Goal: Task Accomplishment & Management: Use online tool/utility

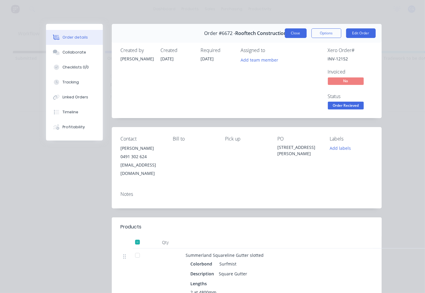
click at [289, 35] on button "Close" at bounding box center [296, 33] width 22 height 10
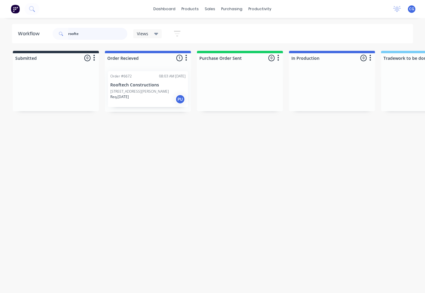
drag, startPoint x: 105, startPoint y: 34, endPoint x: 29, endPoint y: 50, distance: 77.6
click at [29, 50] on div "Workflow roofte Views Save new view None (Default) edit Show/Hide statuses Show…" at bounding box center [212, 152] width 425 height 257
click at [136, 83] on p "Kick Building" at bounding box center [147, 85] width 75 height 5
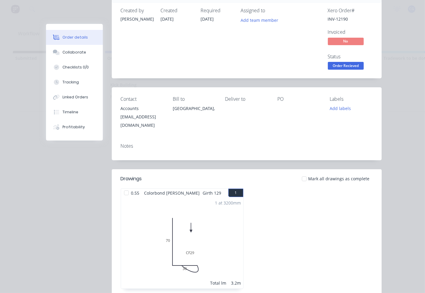
scroll to position [55, 0]
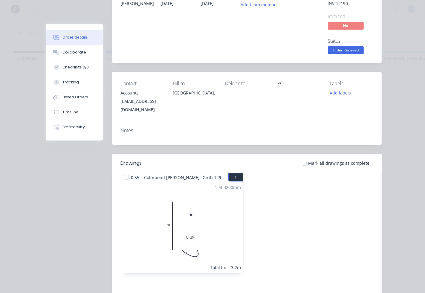
drag, startPoint x: 306, startPoint y: 155, endPoint x: 317, endPoint y: 112, distance: 45.2
click at [306, 157] on div at bounding box center [304, 163] width 12 height 12
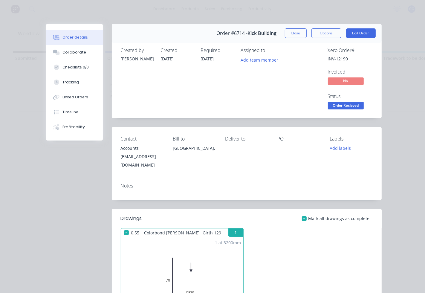
click at [346, 105] on span "Order Recieved" at bounding box center [346, 105] width 36 height 7
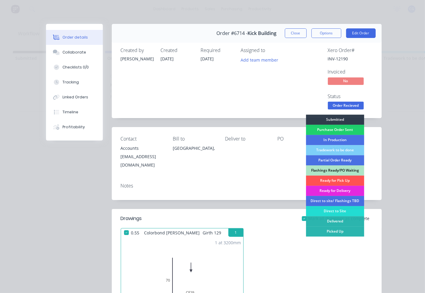
click at [330, 178] on div "Ready for Pick Up" at bounding box center [335, 181] width 58 height 10
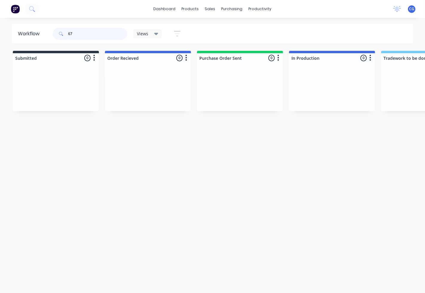
type input "6"
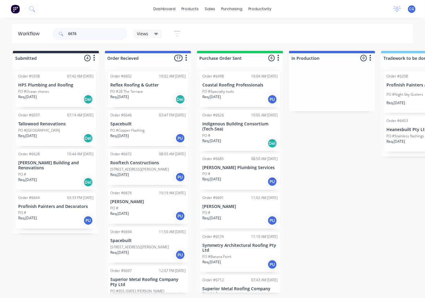
type input "6676"
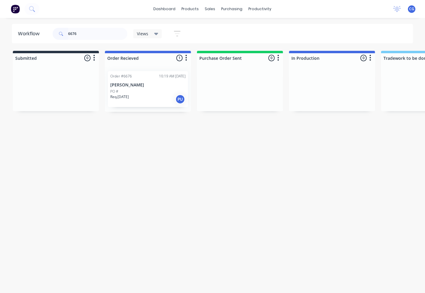
click at [151, 102] on div "Req. [DATE] PU" at bounding box center [147, 99] width 75 height 10
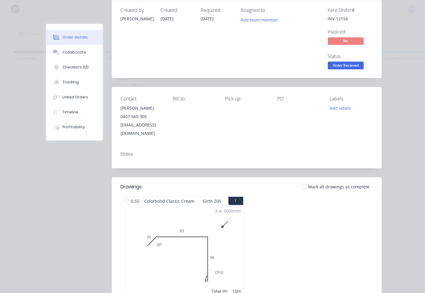
scroll to position [55, 0]
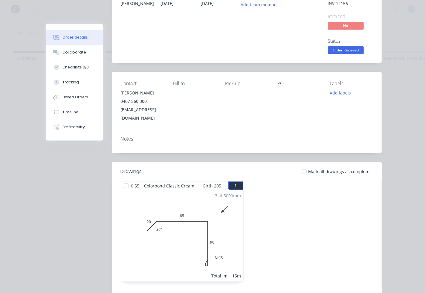
drag, startPoint x: 304, startPoint y: 164, endPoint x: 297, endPoint y: 168, distance: 7.8
click at [304, 166] on div at bounding box center [304, 172] width 12 height 12
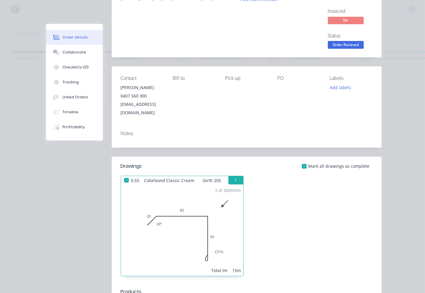
scroll to position [0, 0]
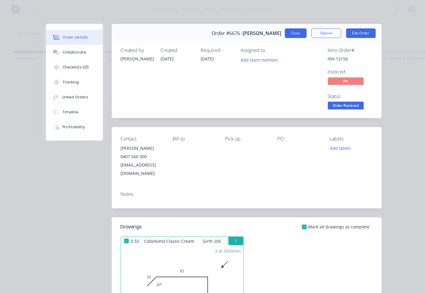
click at [297, 37] on button "Close" at bounding box center [296, 33] width 22 height 10
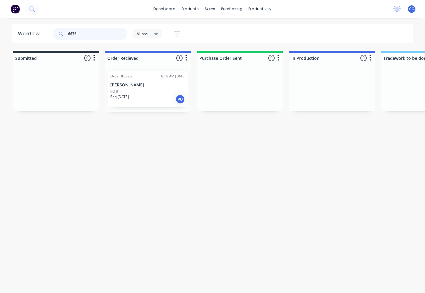
drag, startPoint x: 99, startPoint y: 36, endPoint x: 52, endPoint y: 36, distance: 47.2
click at [52, 36] on div "6676 Views Save new view None (Default) edit Show/Hide statuses Show line item …" at bounding box center [119, 34] width 136 height 18
click at [140, 91] on div "PO #" at bounding box center [147, 91] width 75 height 5
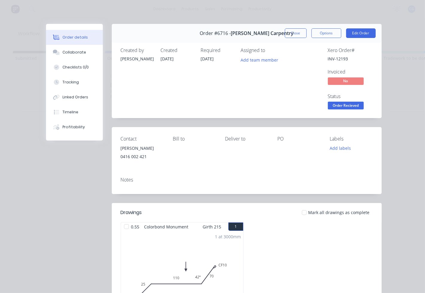
drag, startPoint x: 303, startPoint y: 211, endPoint x: 313, endPoint y: 151, distance: 61.5
click at [304, 211] on div at bounding box center [304, 213] width 12 height 12
click at [334, 108] on span "Order Recieved" at bounding box center [346, 105] width 36 height 7
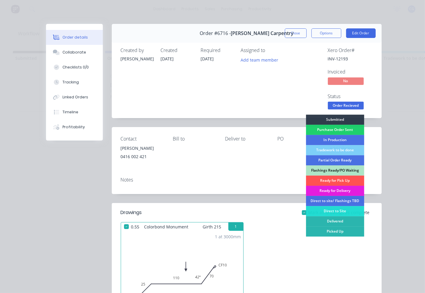
click at [326, 190] on div "Ready for Delivery" at bounding box center [335, 191] width 58 height 10
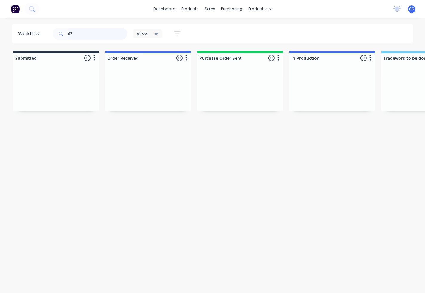
type input "6"
